Goal: Task Accomplishment & Management: Manage account settings

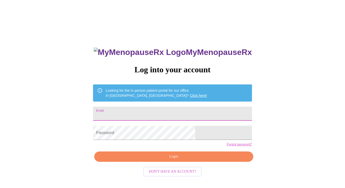
click at [161, 108] on input "Email" at bounding box center [172, 114] width 159 height 14
type input "jmertenrich@gmail.com"
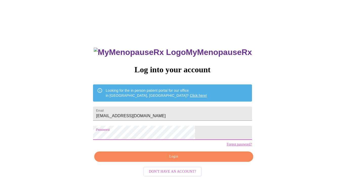
click at [157, 160] on span "Login" at bounding box center [173, 157] width 147 height 6
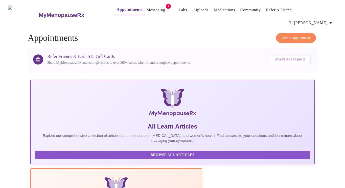
click at [151, 10] on link "Messaging" at bounding box center [155, 10] width 18 height 7
